Goal: Transaction & Acquisition: Book appointment/travel/reservation

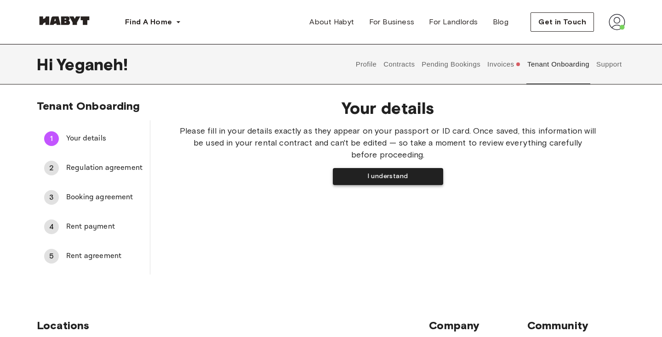
click at [360, 178] on button "I understand" at bounding box center [388, 176] width 110 height 17
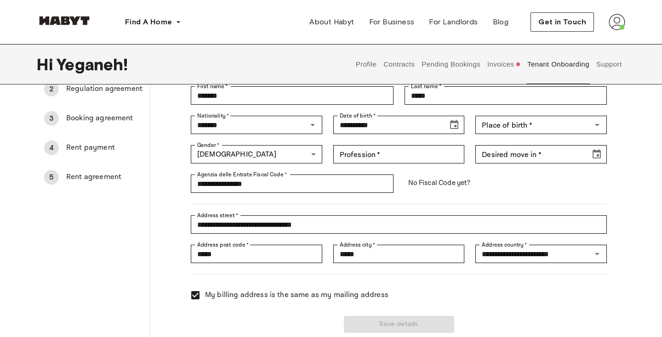
scroll to position [70, 0]
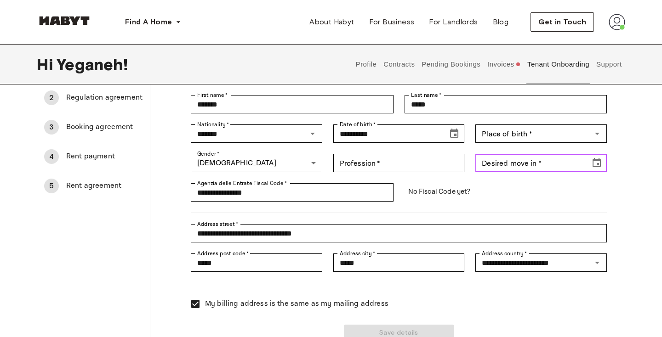
click at [496, 164] on input "Desired move in   *" at bounding box center [529, 163] width 108 height 18
click at [593, 168] on icon "Choose date" at bounding box center [596, 163] width 11 height 11
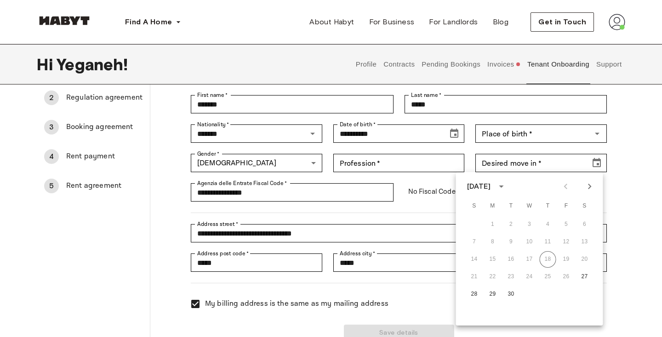
click at [568, 258] on div "14 15 16 17 18 19 20" at bounding box center [529, 259] width 147 height 17
click at [94, 184] on span "Rent agreement" at bounding box center [104, 186] width 76 height 11
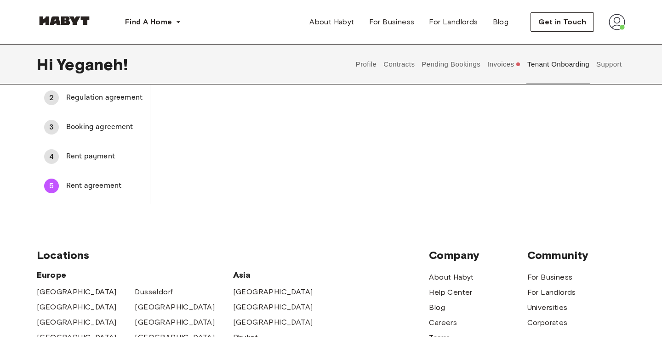
click at [83, 159] on span "Rent payment" at bounding box center [104, 156] width 76 height 11
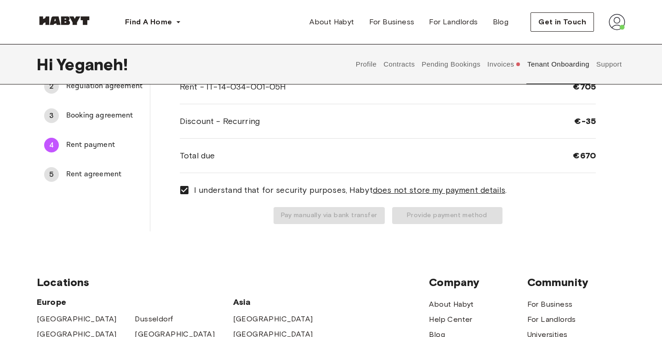
scroll to position [18, 0]
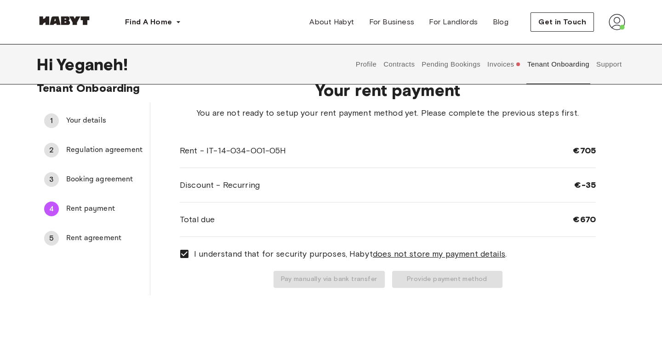
click at [98, 174] on div "3 Booking agreement" at bounding box center [93, 180] width 113 height 22
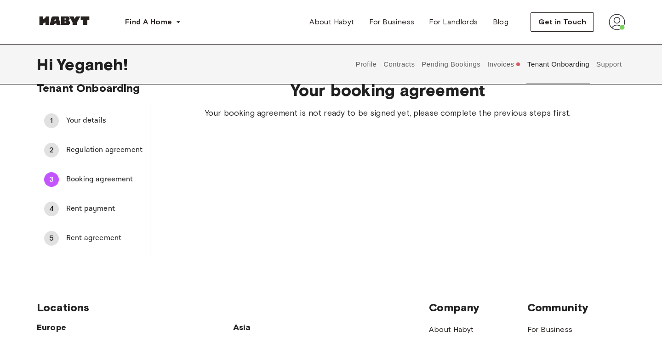
click at [95, 152] on span "Regulation agreement" at bounding box center [104, 150] width 76 height 11
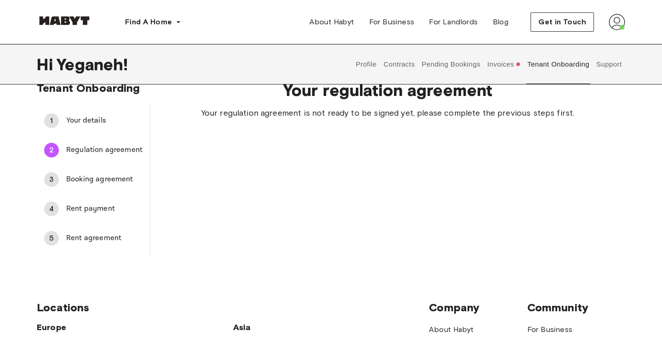
click at [91, 131] on div "1 Your details" at bounding box center [93, 121] width 113 height 22
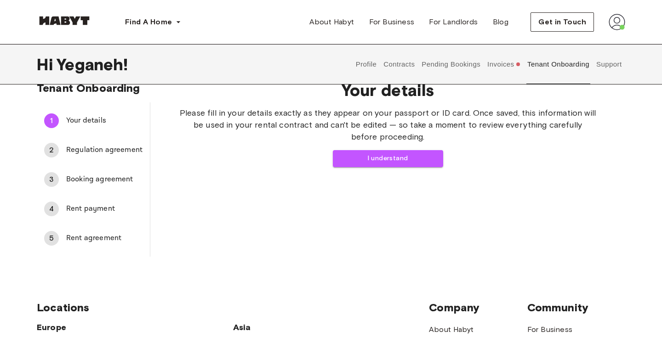
click at [80, 229] on div "5 Rent agreement" at bounding box center [93, 238] width 113 height 22
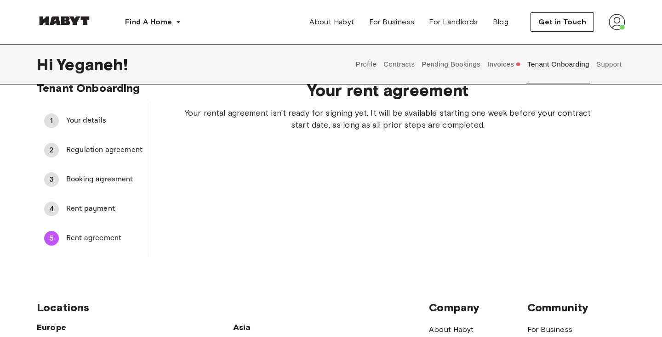
click at [83, 213] on span "Rent payment" at bounding box center [104, 209] width 76 height 11
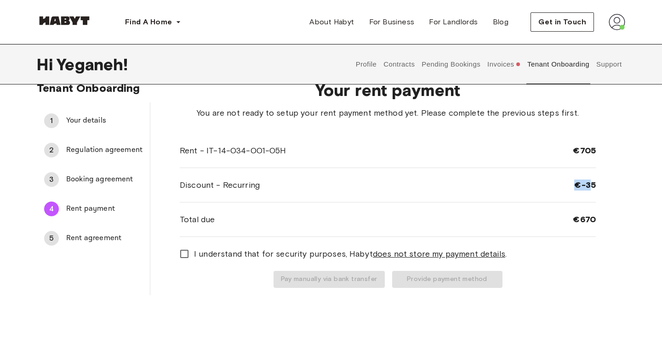
drag, startPoint x: 574, startPoint y: 186, endPoint x: 592, endPoint y: 186, distance: 17.9
click at [592, 186] on span "€-35" at bounding box center [585, 185] width 22 height 11
click at [575, 221] on span "€670" at bounding box center [584, 219] width 23 height 11
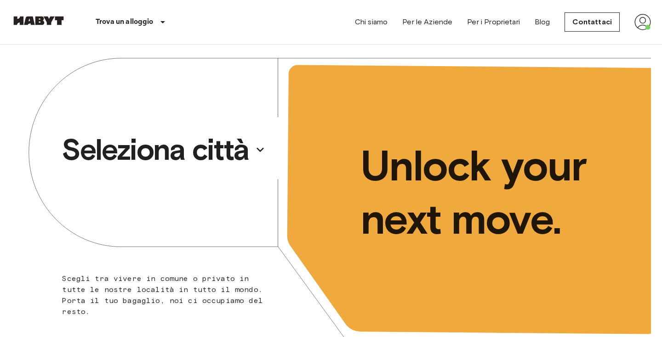
click at [215, 156] on p "Seleziona città" at bounding box center [155, 149] width 187 height 37
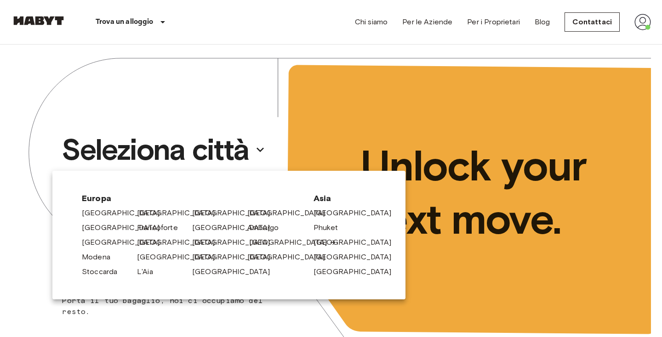
click at [259, 241] on link "[GEOGRAPHIC_DATA]" at bounding box center [292, 242] width 87 height 11
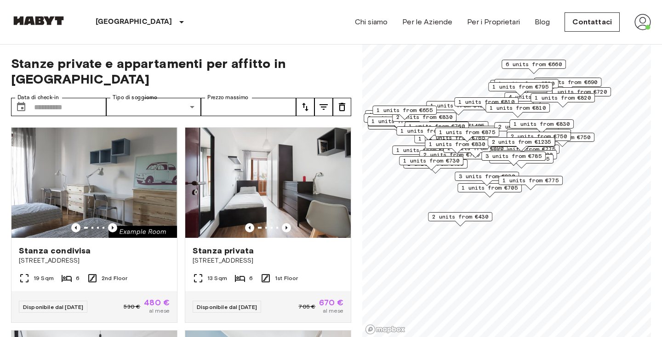
click at [142, 94] on label "Tipo di soggiorno" at bounding box center [135, 98] width 45 height 8
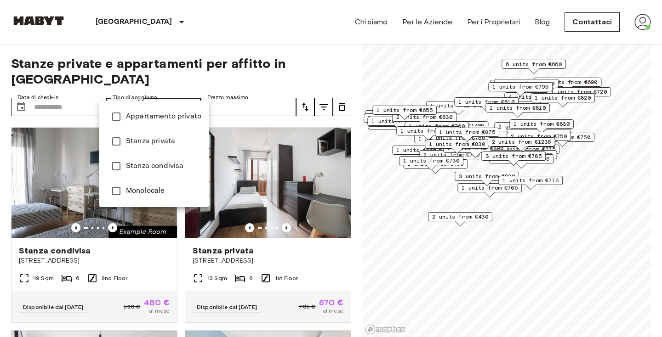
click at [128, 146] on span "Stanza privata" at bounding box center [163, 141] width 75 height 11
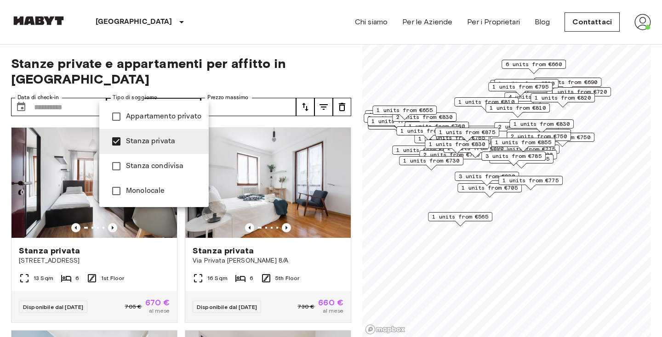
type input "**********"
click at [68, 99] on div at bounding box center [331, 168] width 662 height 337
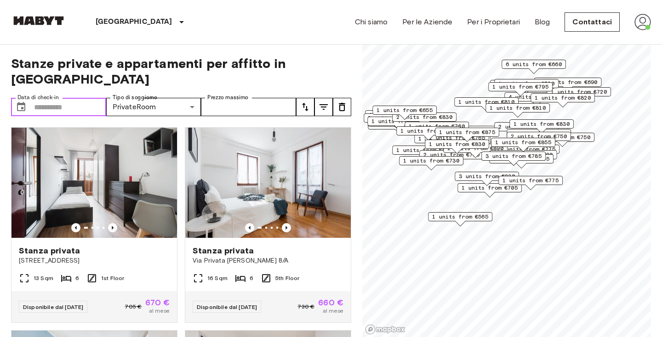
click at [63, 98] on input "Data di check-in" at bounding box center [70, 107] width 72 height 18
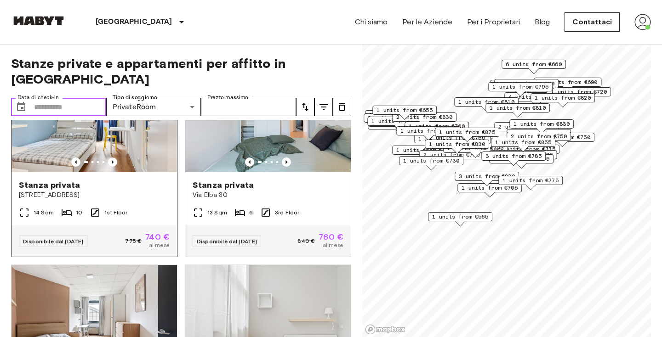
scroll to position [276, 0]
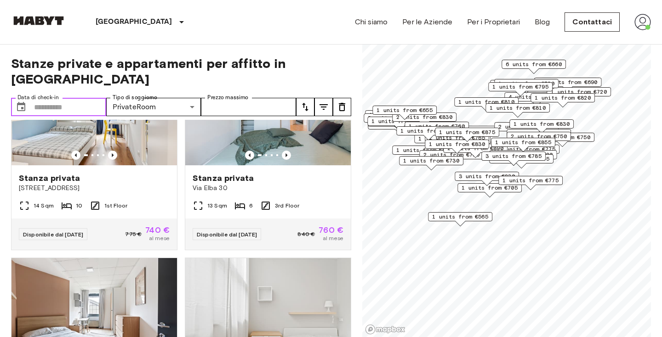
click at [53, 98] on input "Data di check-in" at bounding box center [70, 107] width 72 height 18
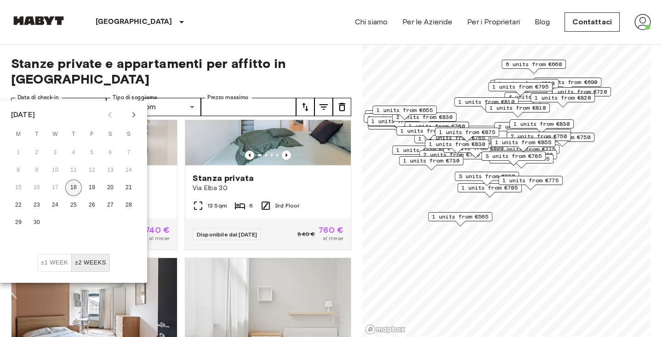
click at [74, 192] on button "18" at bounding box center [73, 188] width 17 height 17
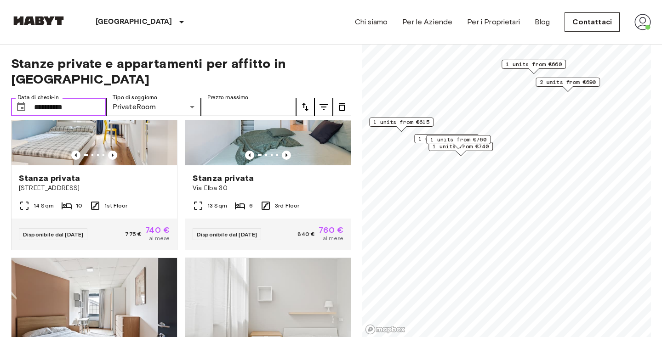
type input "**********"
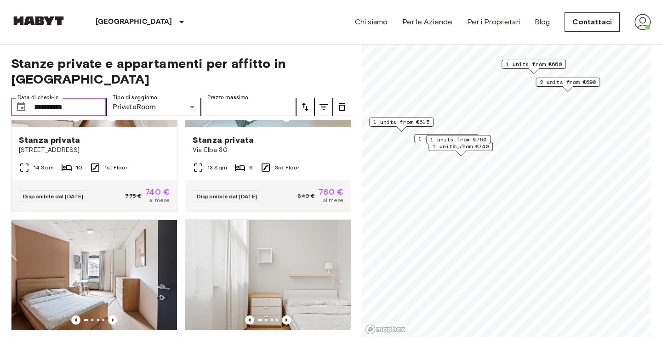
scroll to position [318, 0]
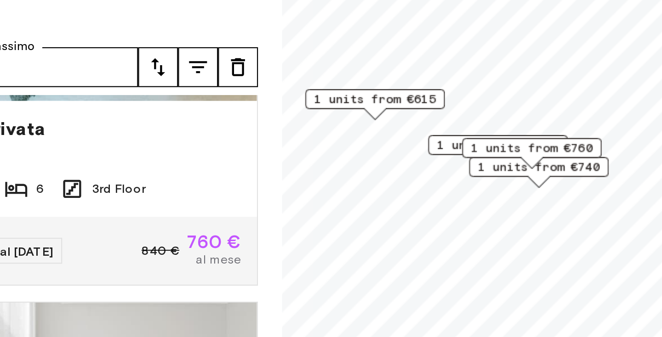
click at [449, 140] on span "1 units from €760" at bounding box center [477, 144] width 56 height 8
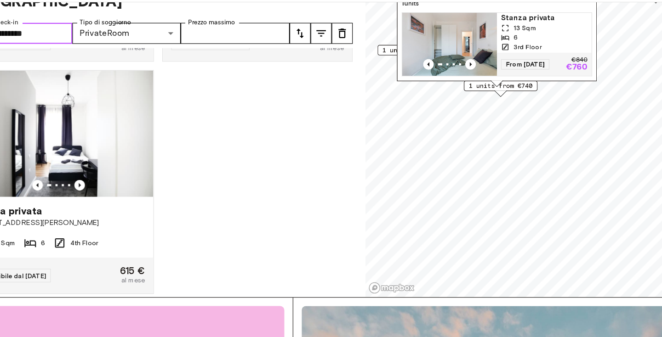
scroll to position [36, 0]
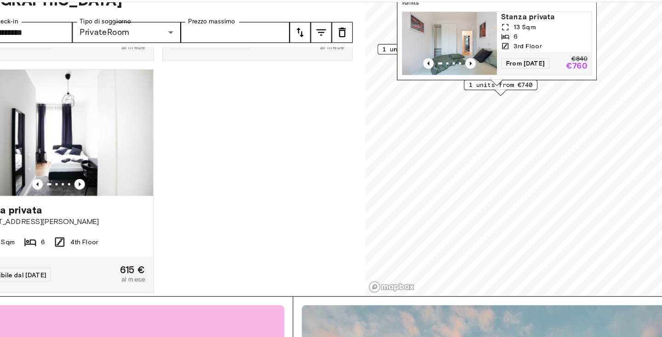
click at [233, 173] on div "Stanza privata Via Dei Gracchi 30 13 Sqm 6 1st Floor Disponibile dal [DATE] 705…" at bounding box center [177, 193] width 347 height 218
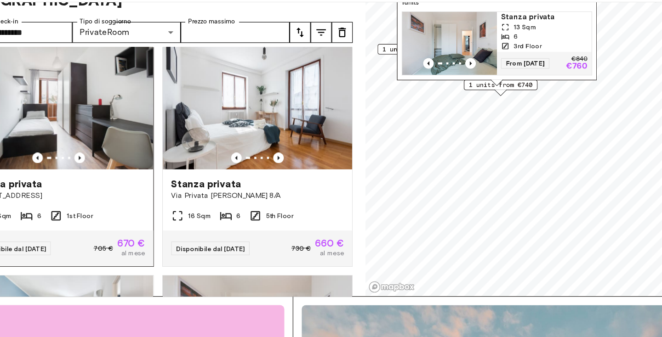
scroll to position [6, 0]
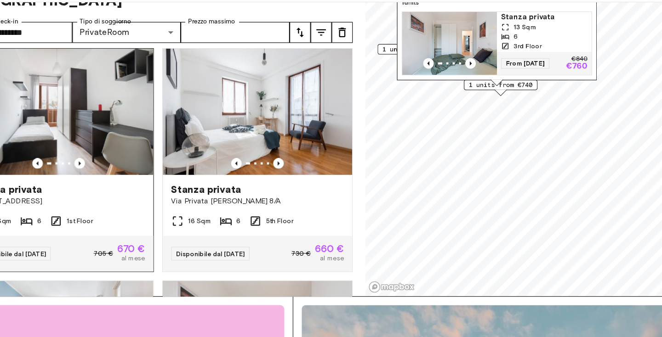
click at [116, 214] on span "[STREET_ADDRESS]" at bounding box center [94, 218] width 151 height 9
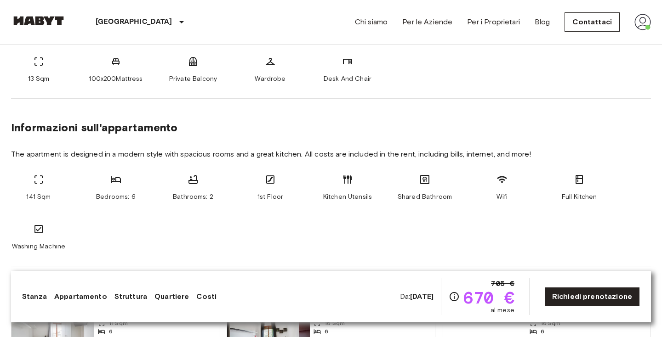
scroll to position [385, 0]
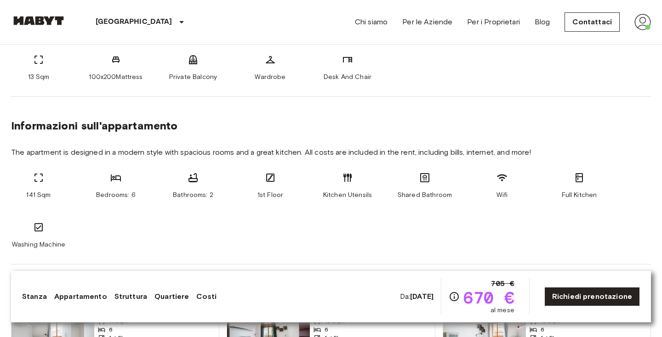
click at [490, 311] on span "al mese" at bounding box center [502, 310] width 24 height 9
click at [472, 291] on span "670 €" at bounding box center [488, 298] width 51 height 17
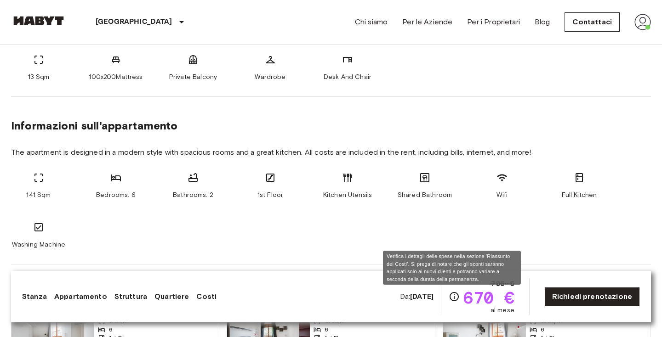
click at [453, 297] on icon "Verifica i dettagli delle spese nella sezione 'Riassunto dei Costi'. Si prega d…" at bounding box center [454, 296] width 11 height 11
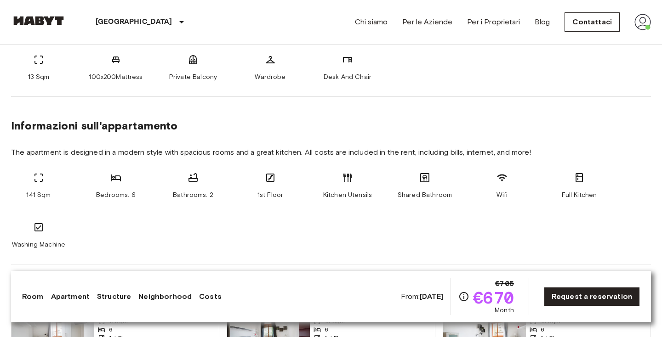
click at [461, 297] on icon "Check the details of the expenses in the 'Cost Summary' section. Please note th…" at bounding box center [463, 296] width 11 height 11
click at [478, 298] on span "€670" at bounding box center [493, 298] width 41 height 17
drag, startPoint x: 478, startPoint y: 298, endPoint x: 497, endPoint y: 298, distance: 18.4
click at [495, 298] on span "€670" at bounding box center [493, 298] width 41 height 17
click at [205, 299] on link "Costs" at bounding box center [210, 296] width 23 height 11
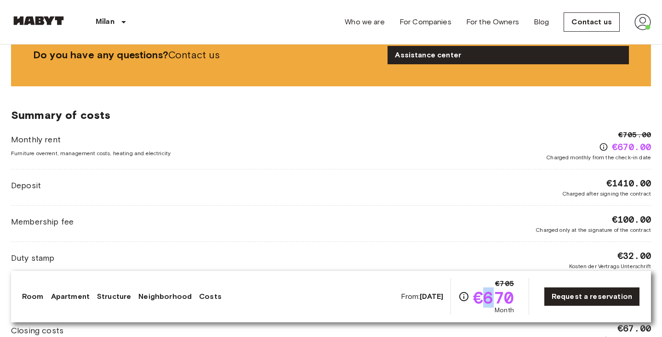
scroll to position [1133, 0]
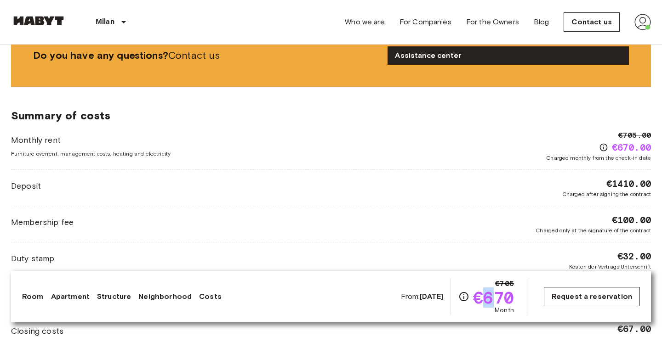
click at [564, 292] on link "Request a reservation" at bounding box center [592, 296] width 96 height 19
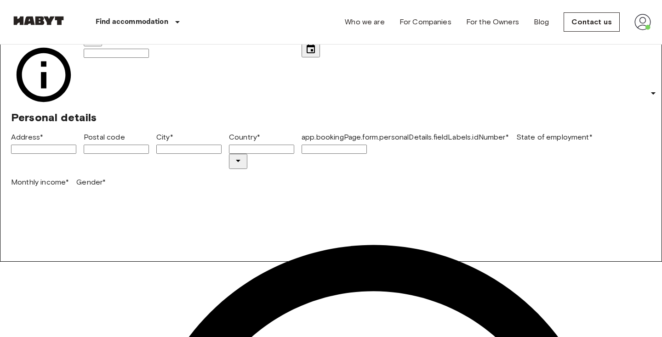
scroll to position [77, 0]
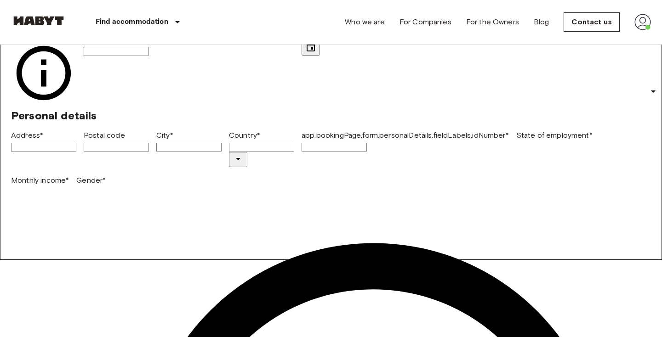
drag, startPoint x: 442, startPoint y: 216, endPoint x: 501, endPoint y: 221, distance: 59.4
copy span "[STREET_ADDRESS]"
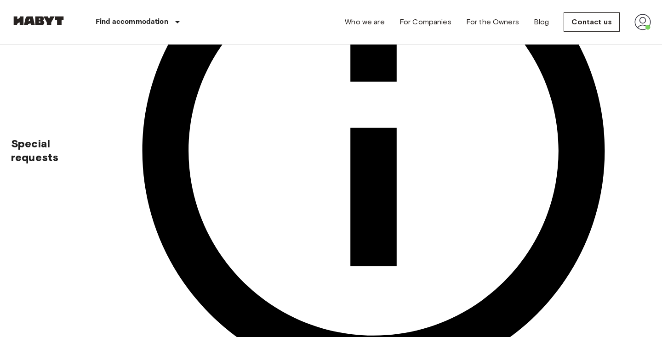
scroll to position [401, 0]
drag, startPoint x: 600, startPoint y: 223, endPoint x: 642, endPoint y: 226, distance: 42.4
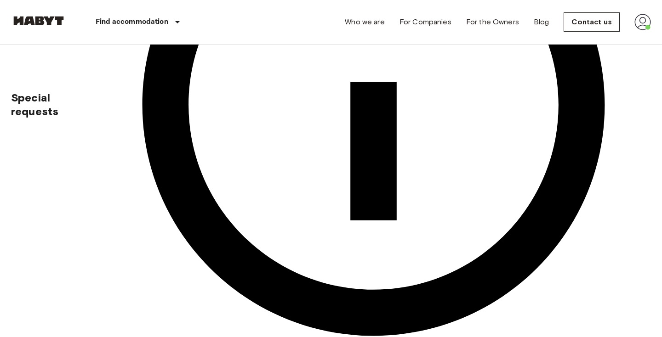
scroll to position [448, 0]
